Goal: Information Seeking & Learning: Learn about a topic

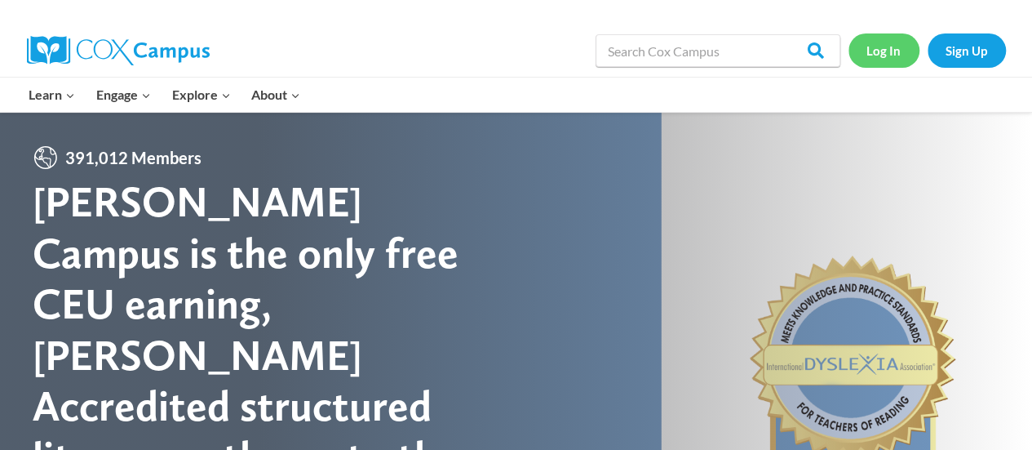
click at [880, 47] on link "Log In" at bounding box center [884, 49] width 71 height 33
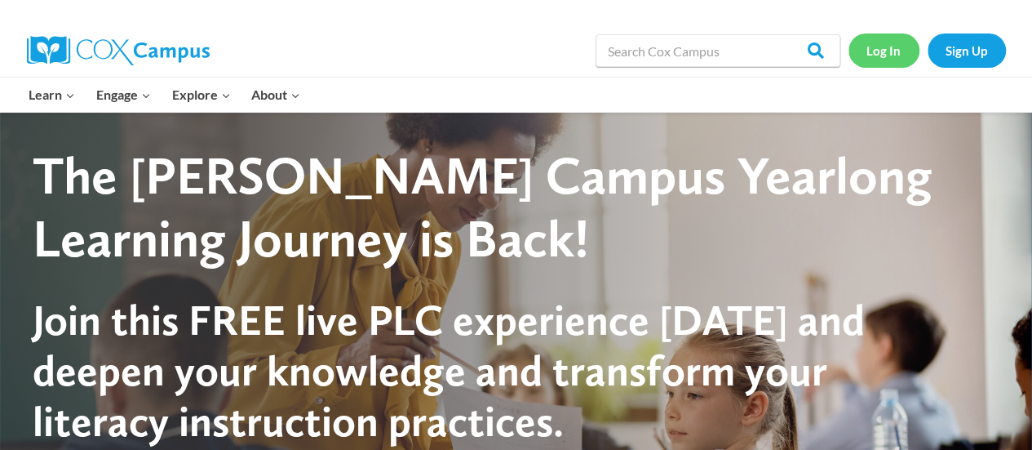
click at [897, 61] on link "Log In" at bounding box center [884, 49] width 71 height 33
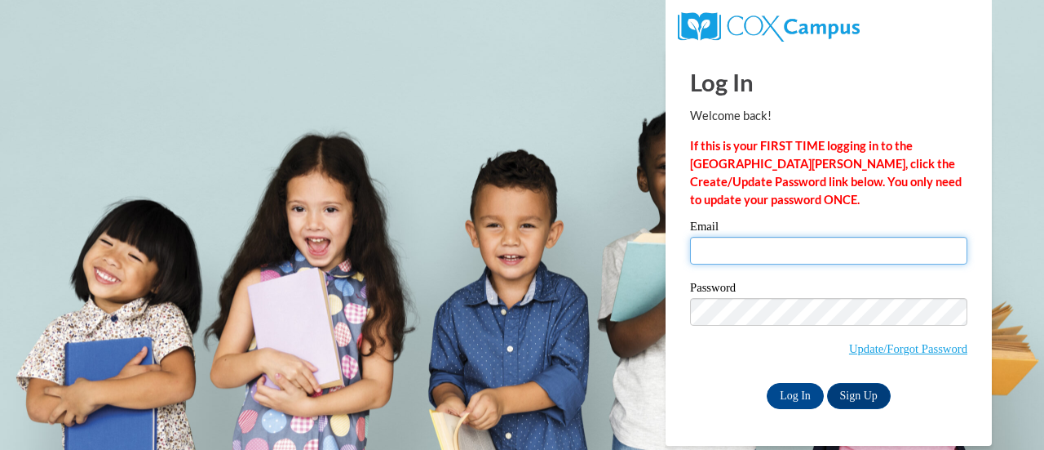
click at [716, 253] on input "Email" at bounding box center [828, 251] width 277 height 28
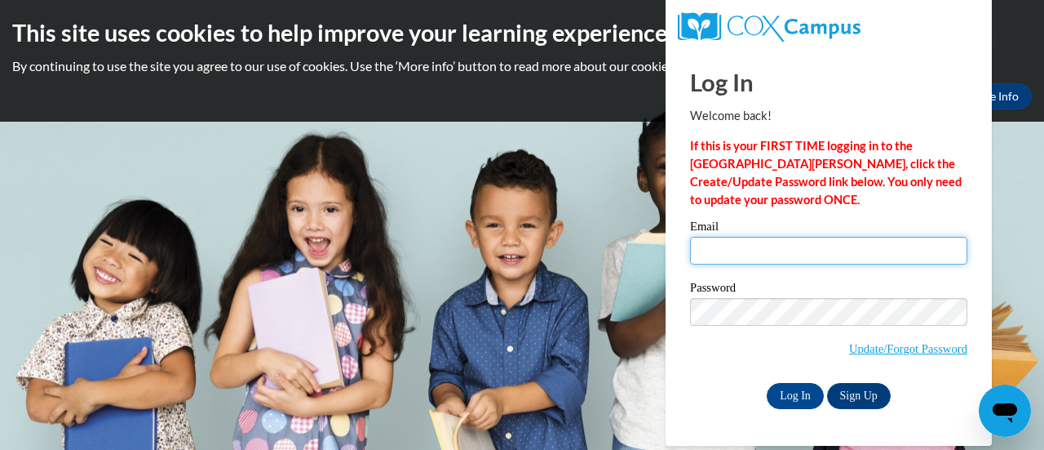
type input "alschilz@gbaps.org"
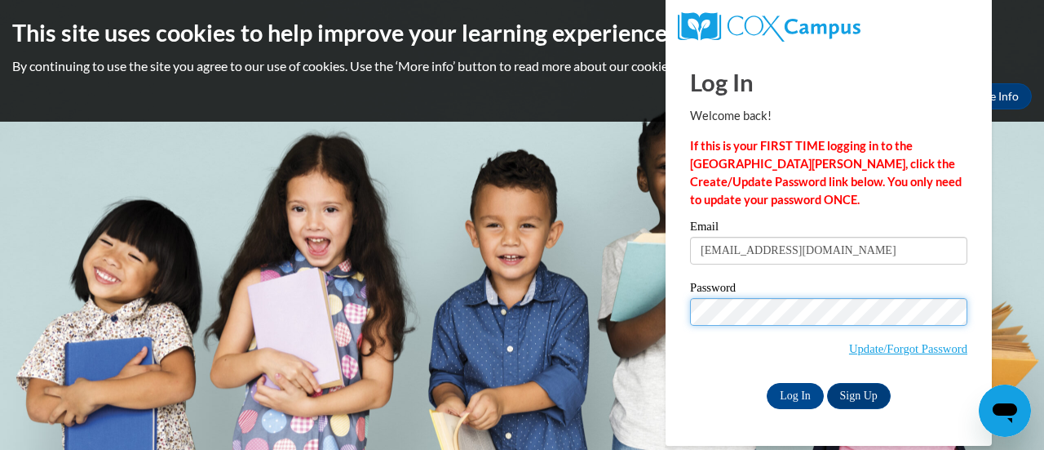
click at [767, 383] on input "Log In" at bounding box center [795, 396] width 57 height 26
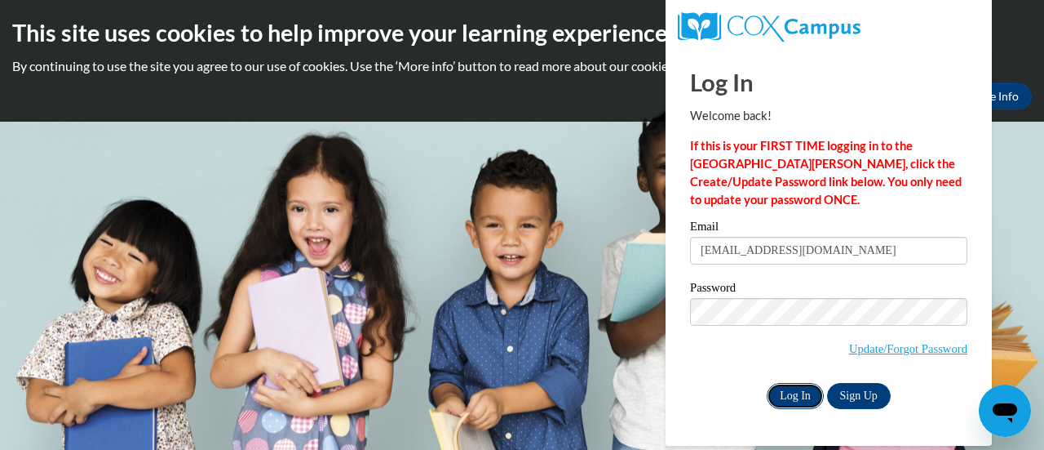
click at [791, 391] on input "Log In" at bounding box center [795, 396] width 57 height 26
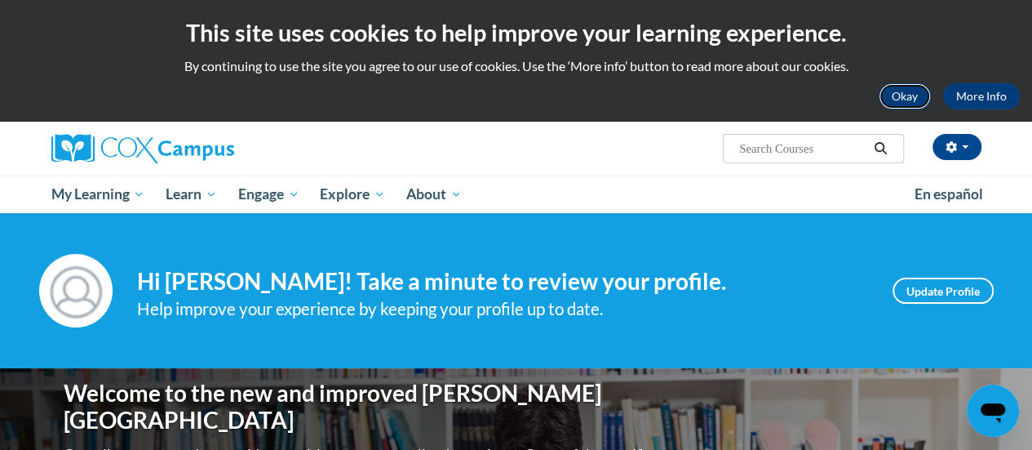
click at [907, 95] on button "Okay" at bounding box center [905, 96] width 52 height 26
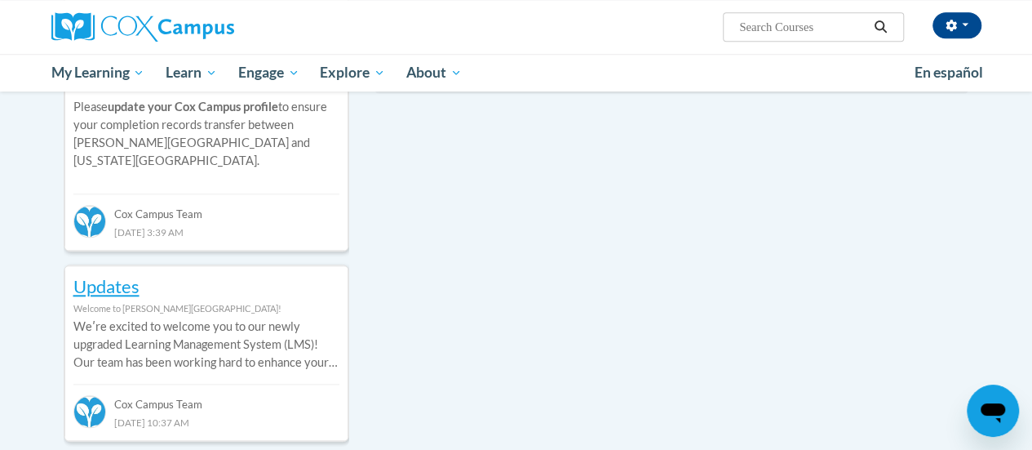
scroll to position [701, 0]
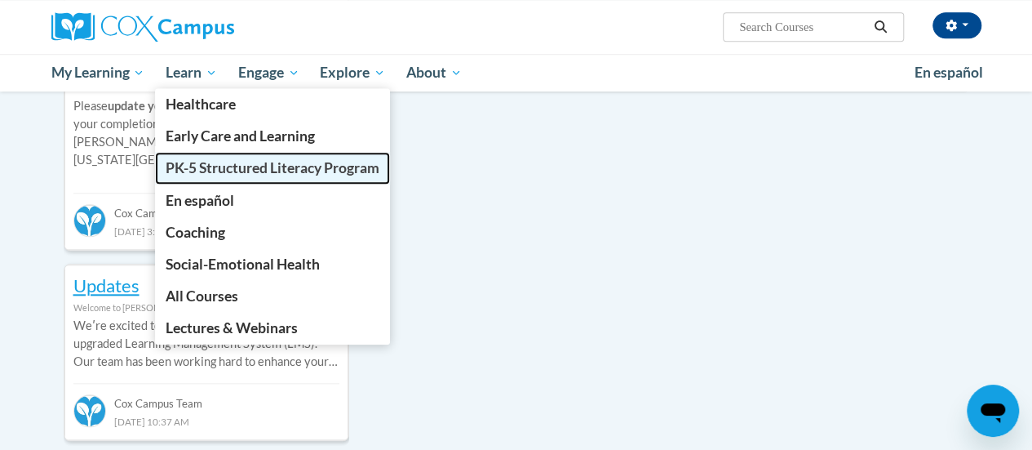
click at [211, 178] on link "PK-5 Structured Literacy Program" at bounding box center [272, 168] width 235 height 32
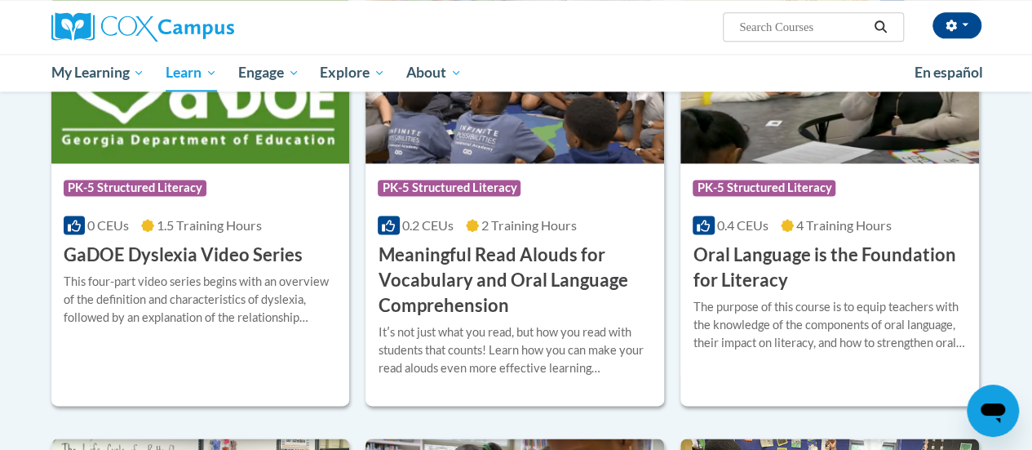
scroll to position [1043, 0]
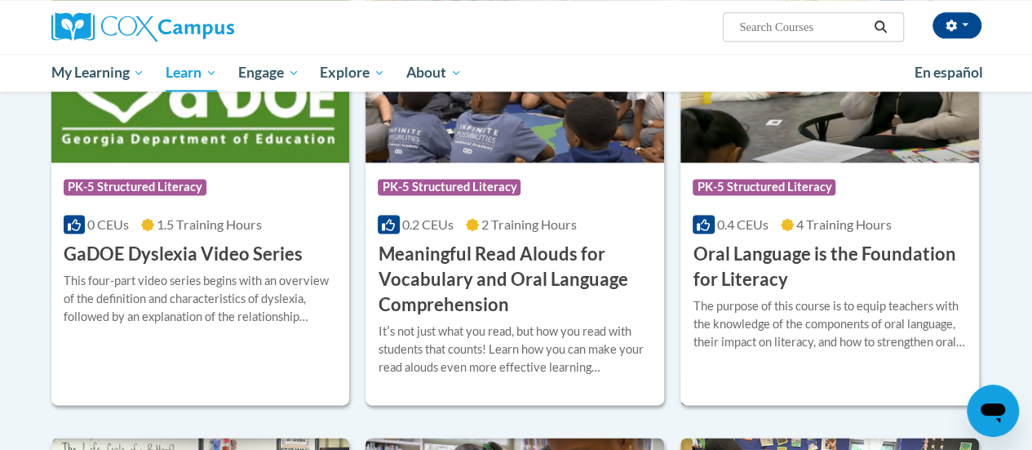
click at [776, 267] on h3 "Oral Language is the Foundation for Literacy" at bounding box center [830, 267] width 274 height 51
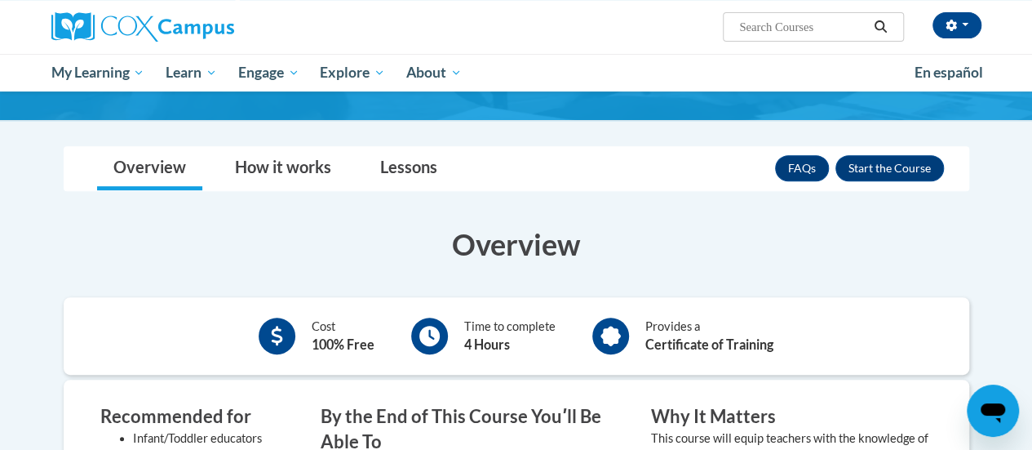
scroll to position [245, 0]
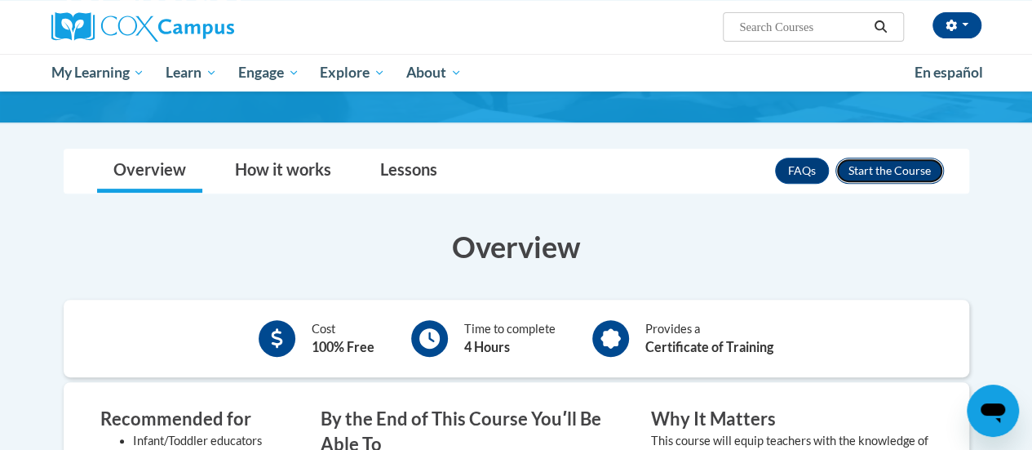
click at [871, 171] on button "Enroll" at bounding box center [890, 170] width 109 height 26
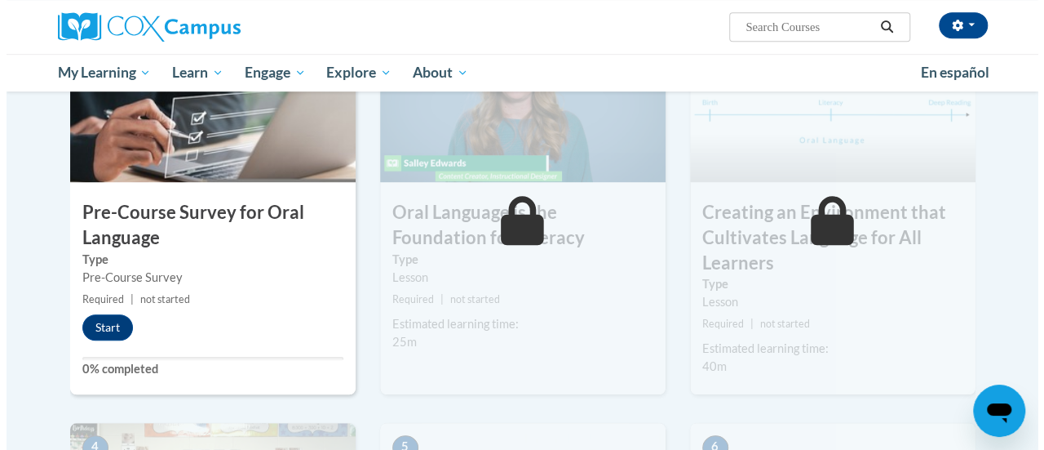
scroll to position [479, 0]
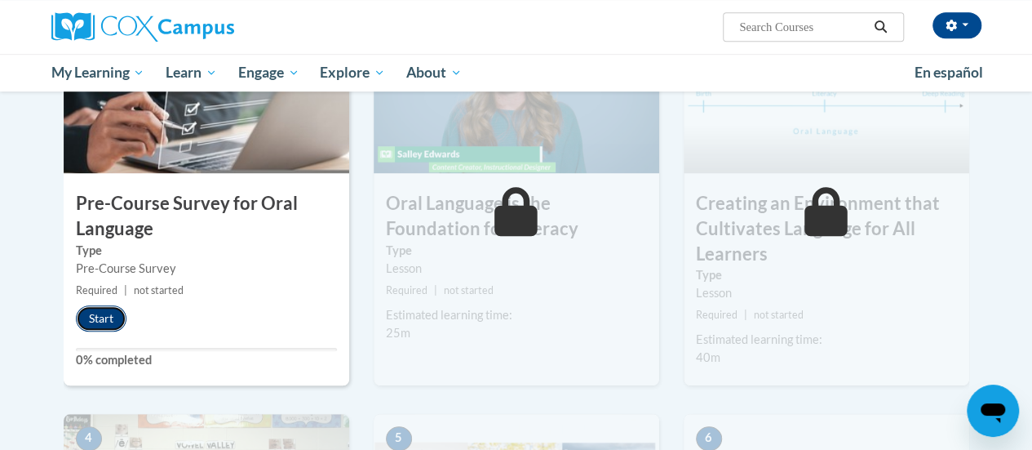
click at [100, 317] on button "Start" at bounding box center [101, 318] width 51 height 26
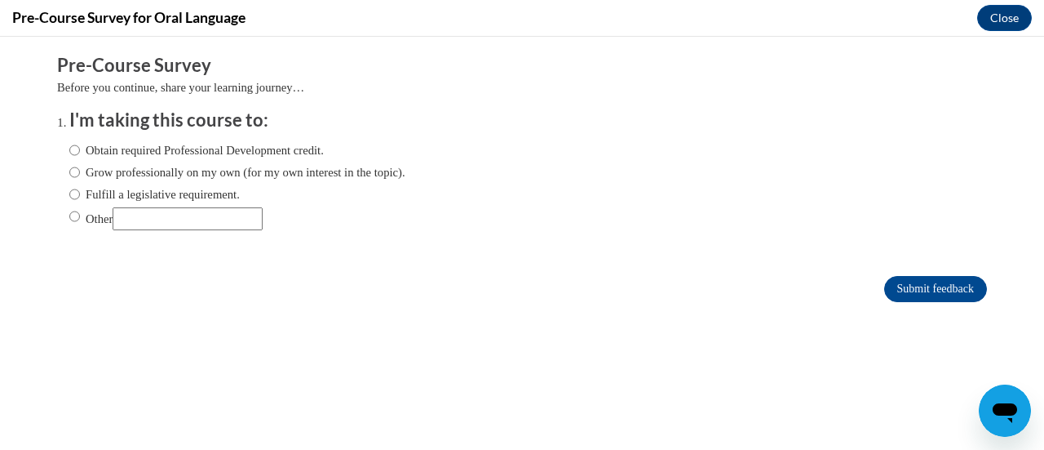
scroll to position [0, 0]
click at [69, 174] on input "Grow professionally on my own (for my own interest in the topic)." at bounding box center [74, 172] width 11 height 18
radio input "true"
click at [929, 287] on input "Submit feedback" at bounding box center [935, 289] width 103 height 26
click at [892, 292] on input "Submit feedback" at bounding box center [935, 289] width 103 height 26
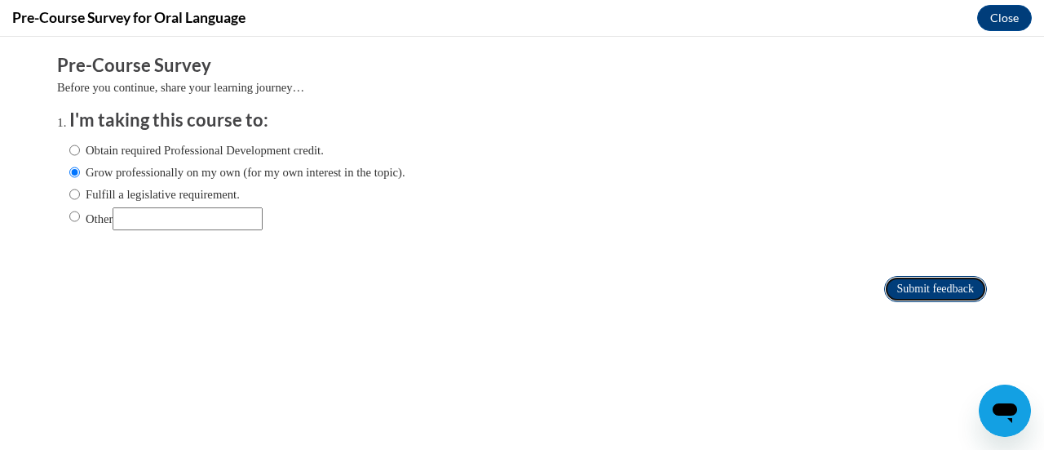
click at [892, 292] on input "Submit feedback" at bounding box center [935, 289] width 103 height 26
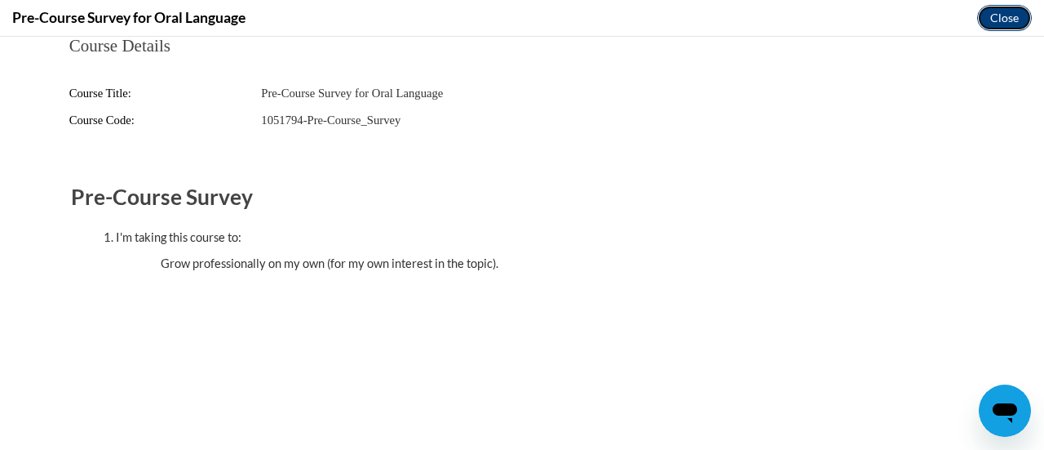
click at [998, 8] on button "Close" at bounding box center [1005, 18] width 55 height 26
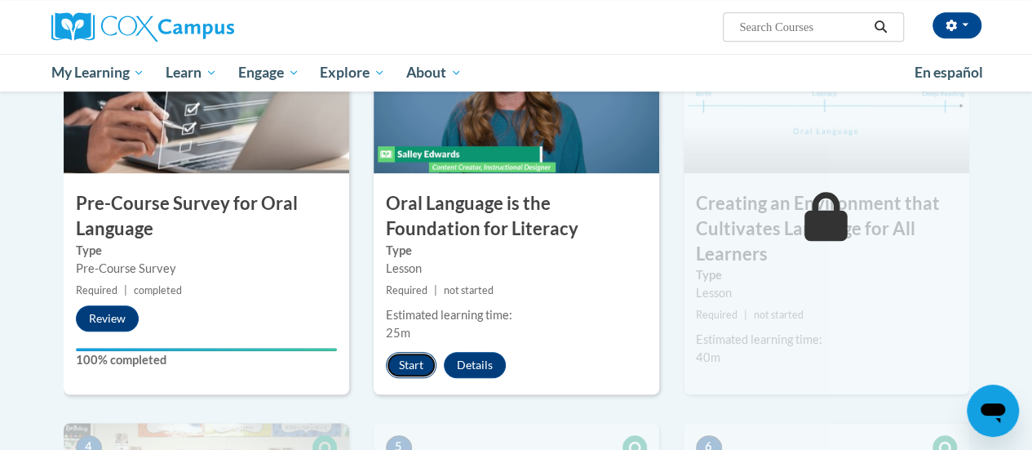
click at [409, 361] on button "Start" at bounding box center [411, 365] width 51 height 26
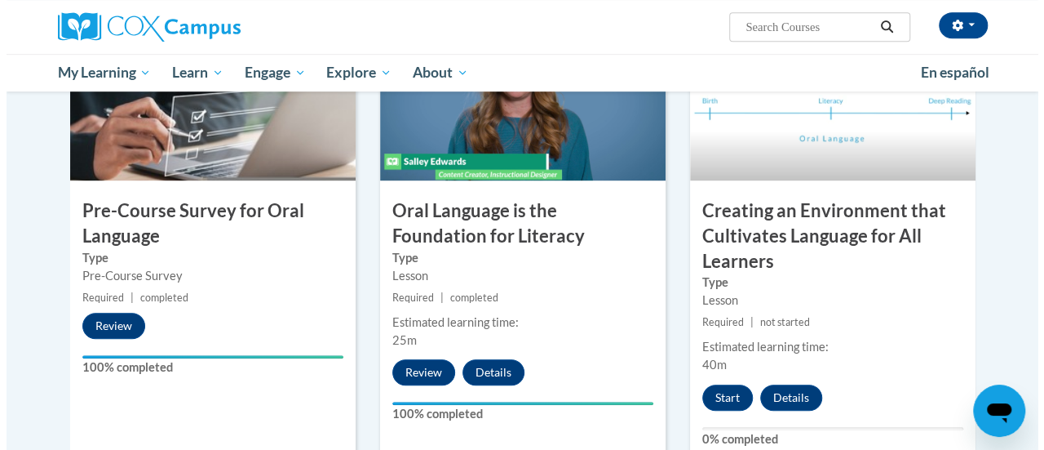
scroll to position [471, 0]
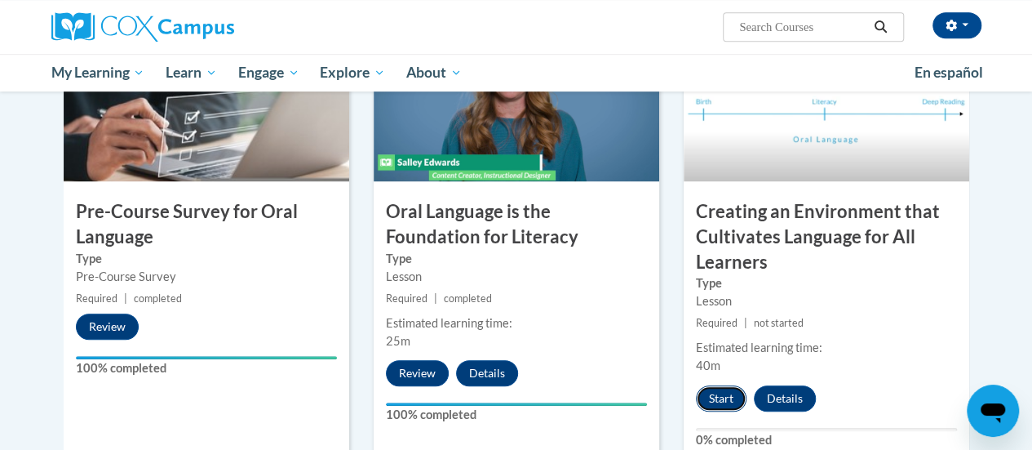
click at [725, 399] on button "Start" at bounding box center [721, 398] width 51 height 26
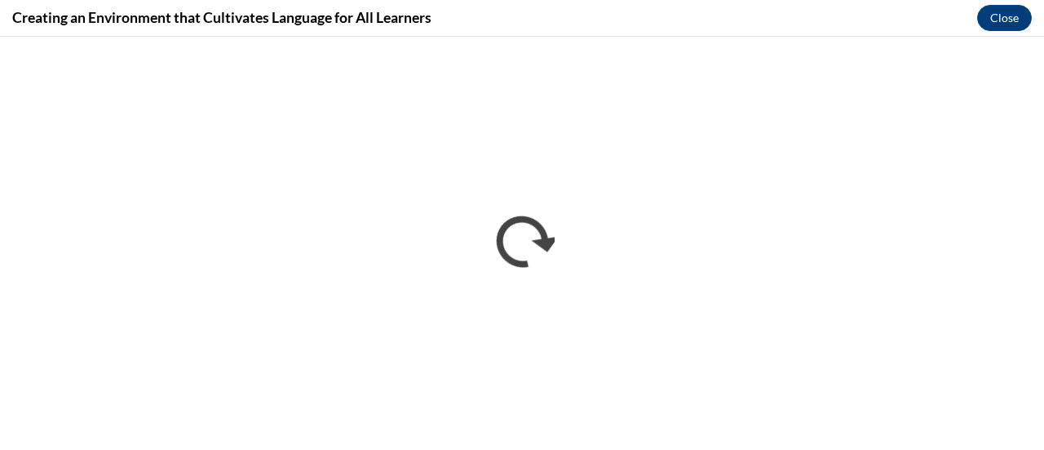
scroll to position [0, 0]
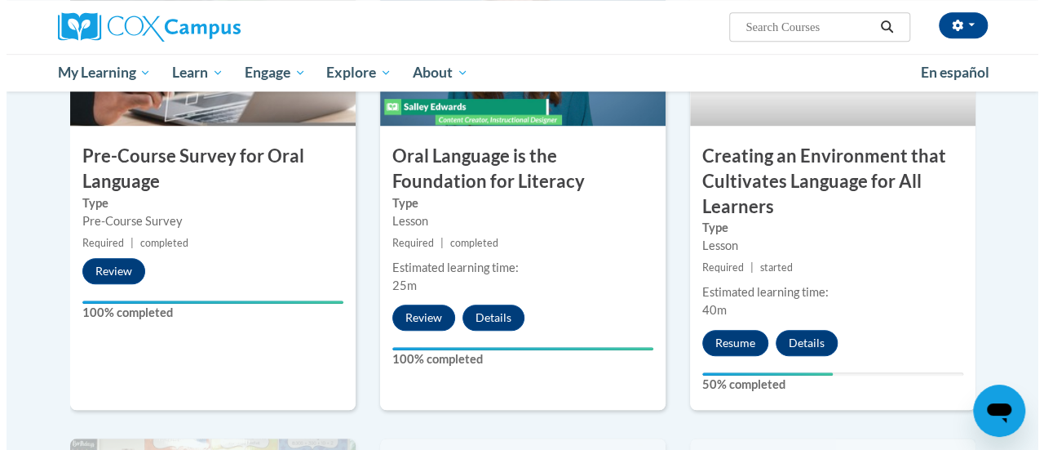
scroll to position [539, 0]
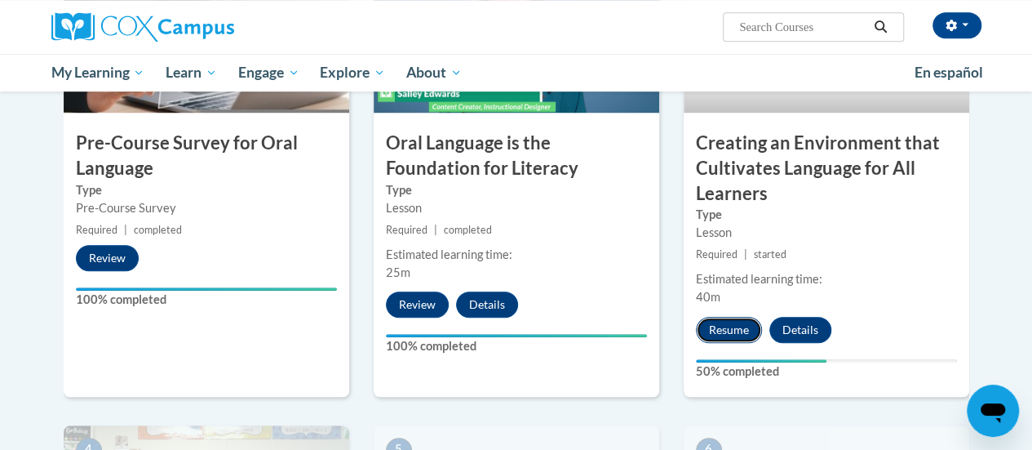
click at [717, 331] on button "Resume" at bounding box center [729, 330] width 66 height 26
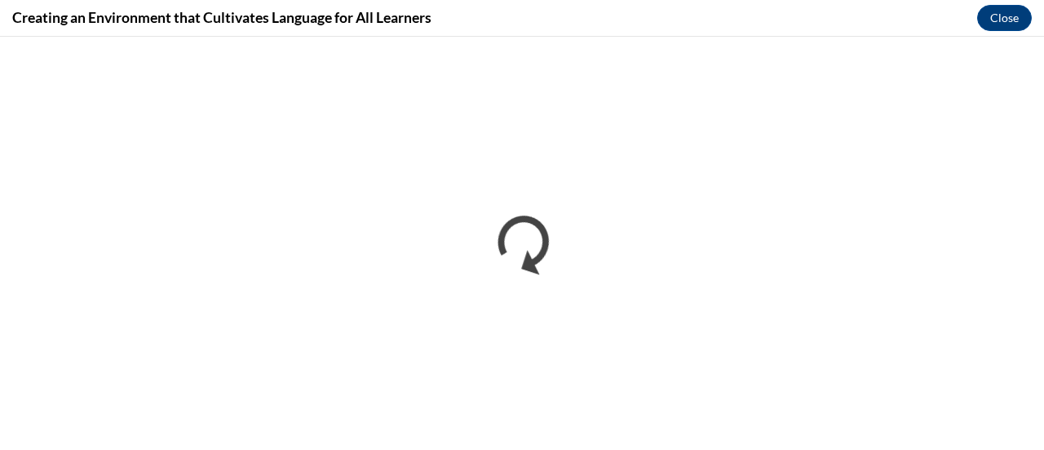
scroll to position [0, 0]
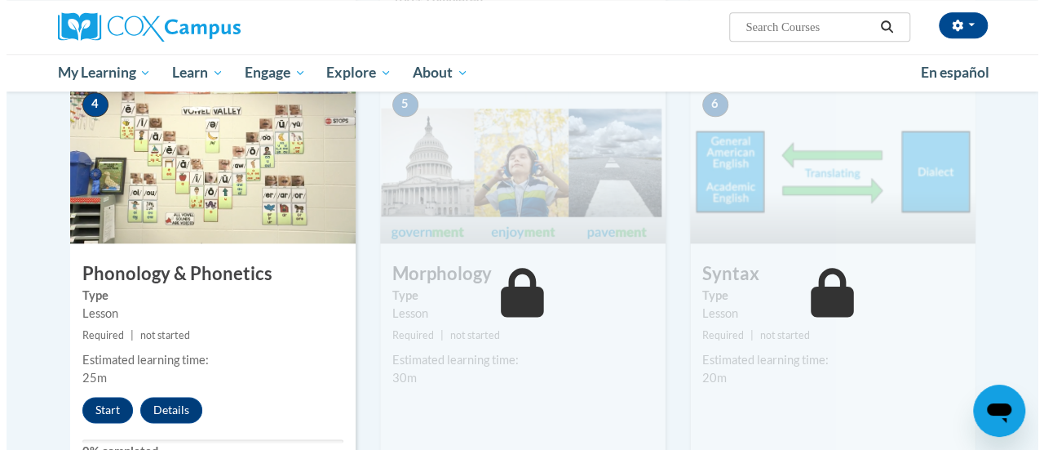
scroll to position [884, 0]
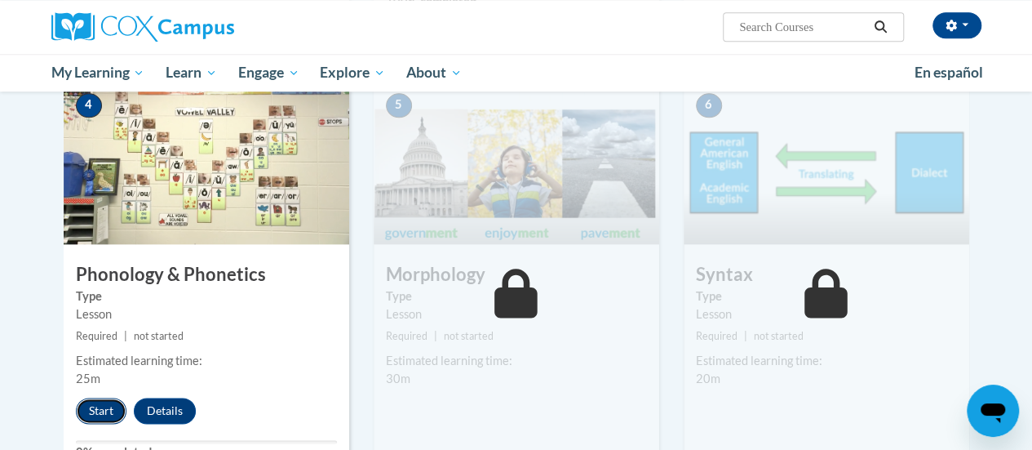
click at [104, 403] on button "Start" at bounding box center [101, 410] width 51 height 26
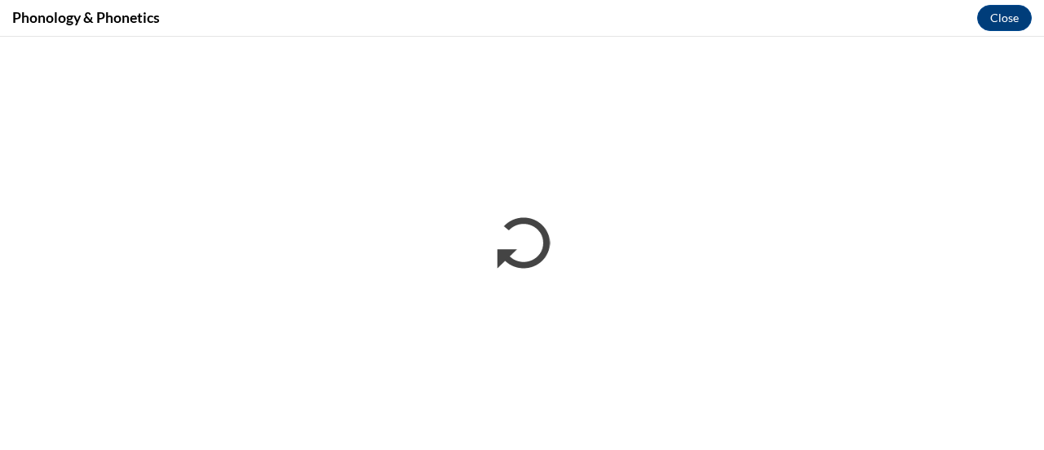
scroll to position [0, 0]
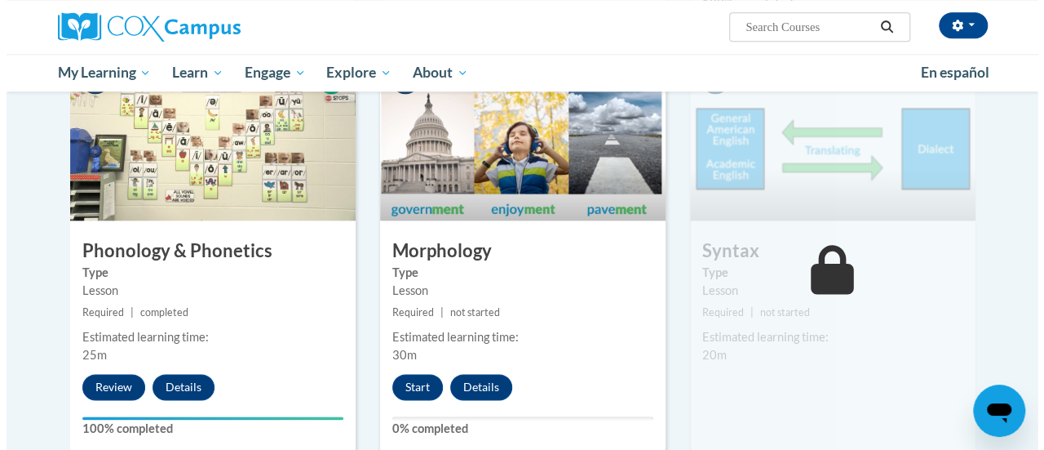
scroll to position [911, 0]
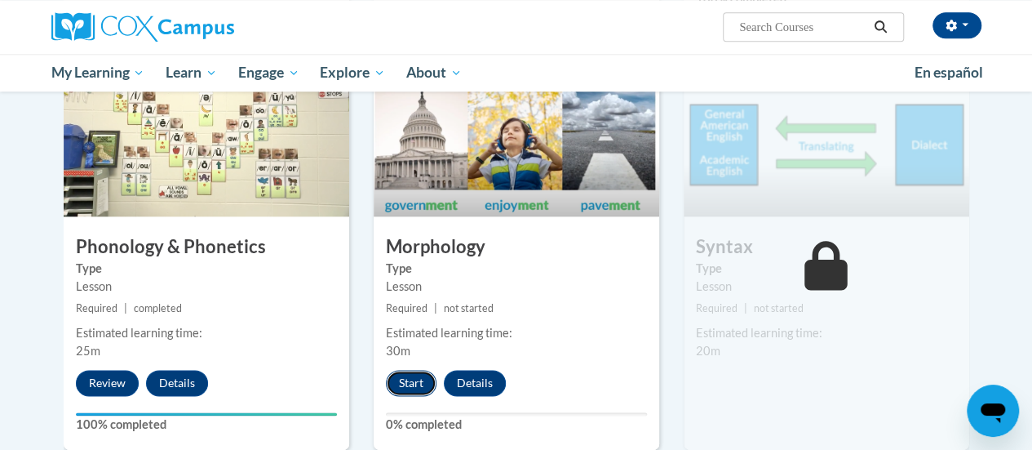
click at [414, 381] on button "Start" at bounding box center [411, 383] width 51 height 26
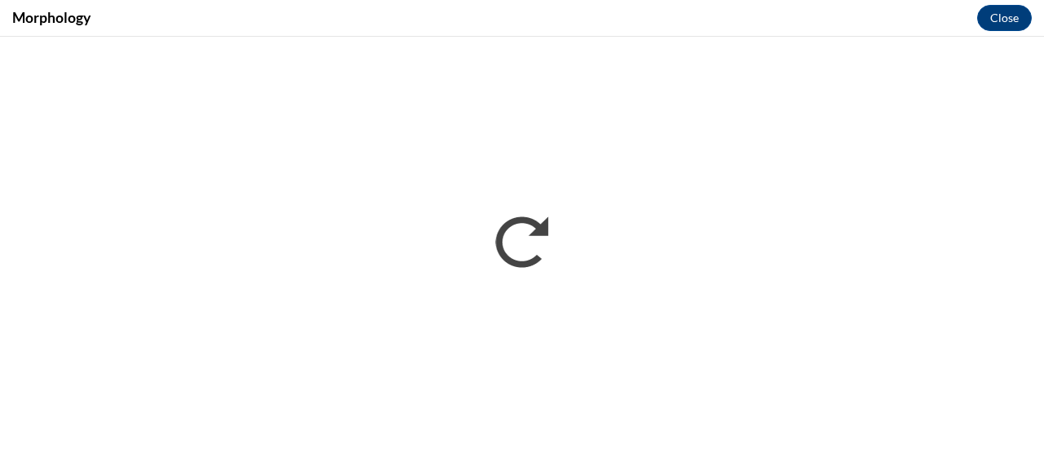
scroll to position [0, 0]
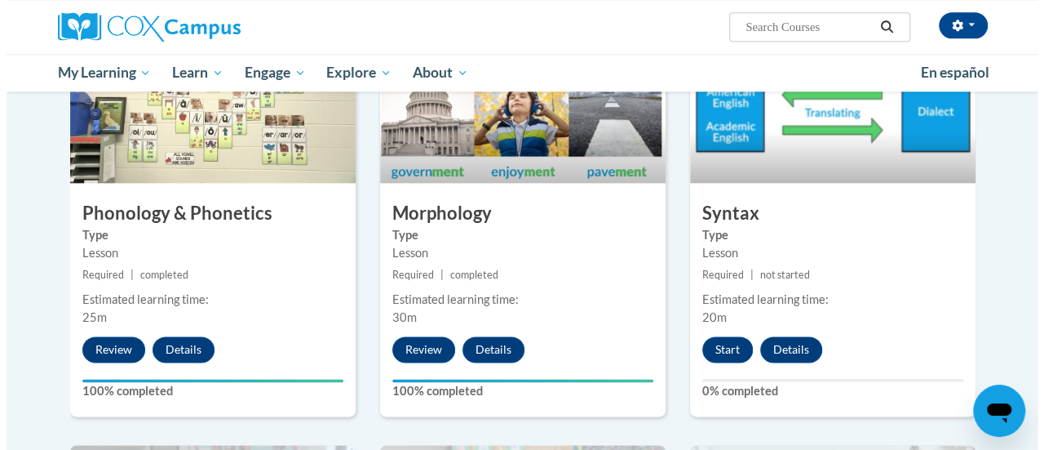
scroll to position [956, 0]
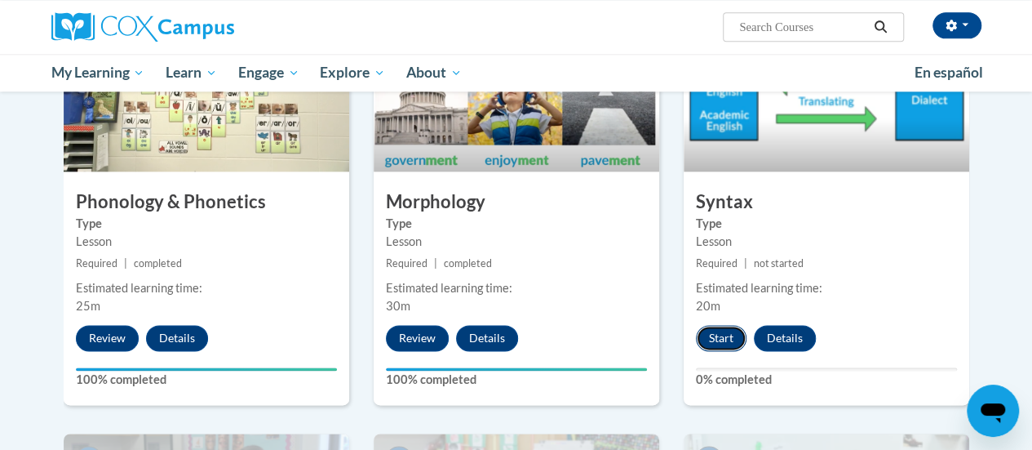
click at [718, 329] on button "Start" at bounding box center [721, 338] width 51 height 26
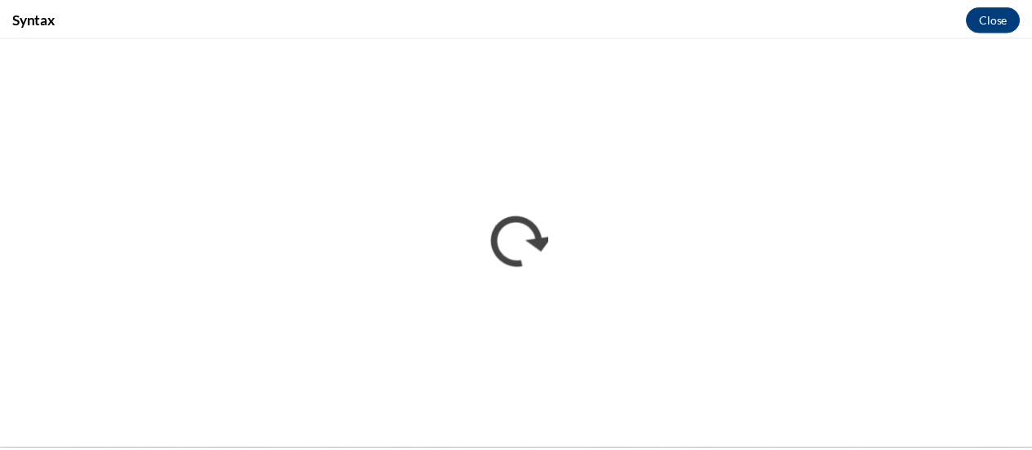
scroll to position [0, 0]
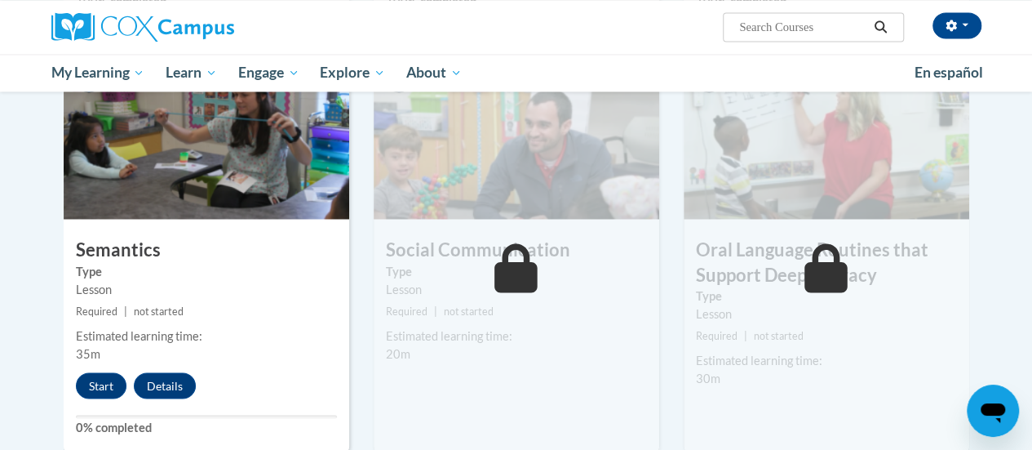
scroll to position [1333, 0]
